Goal: Find contact information: Find contact information

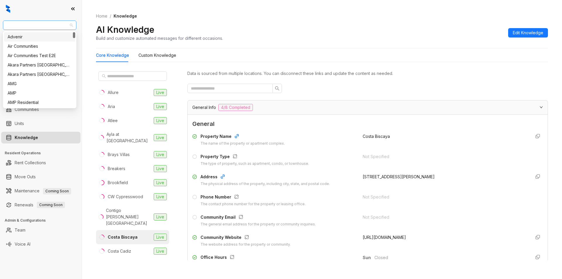
click at [59, 23] on span "United Apartment Group" at bounding box center [39, 25] width 66 height 9
type input "********"
click at [53, 35] on div "Magnolia Capital" at bounding box center [40, 37] width 64 height 6
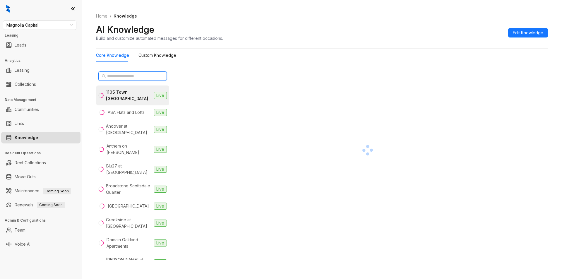
click at [117, 75] on input "text" at bounding box center [132, 76] width 51 height 6
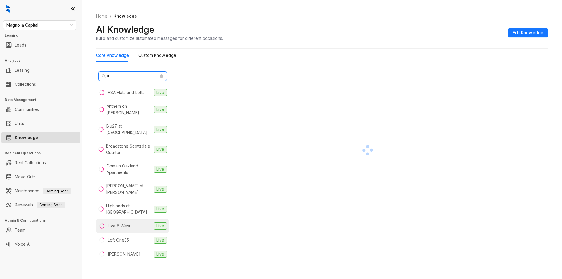
type input "*"
click at [125, 223] on div "Live 8 West" at bounding box center [119, 226] width 23 height 6
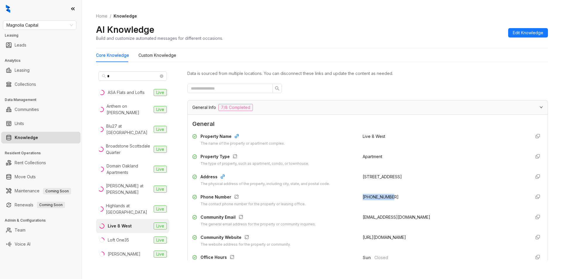
drag, startPoint x: 356, startPoint y: 195, endPoint x: 401, endPoint y: 200, distance: 45.9
click at [401, 200] on div "Phone Number The contact phone number for the property or leasing office. +1470…" at bounding box center [367, 200] width 350 height 13
copy span "+14707589378"
